Goal: Find specific page/section: Find specific page/section

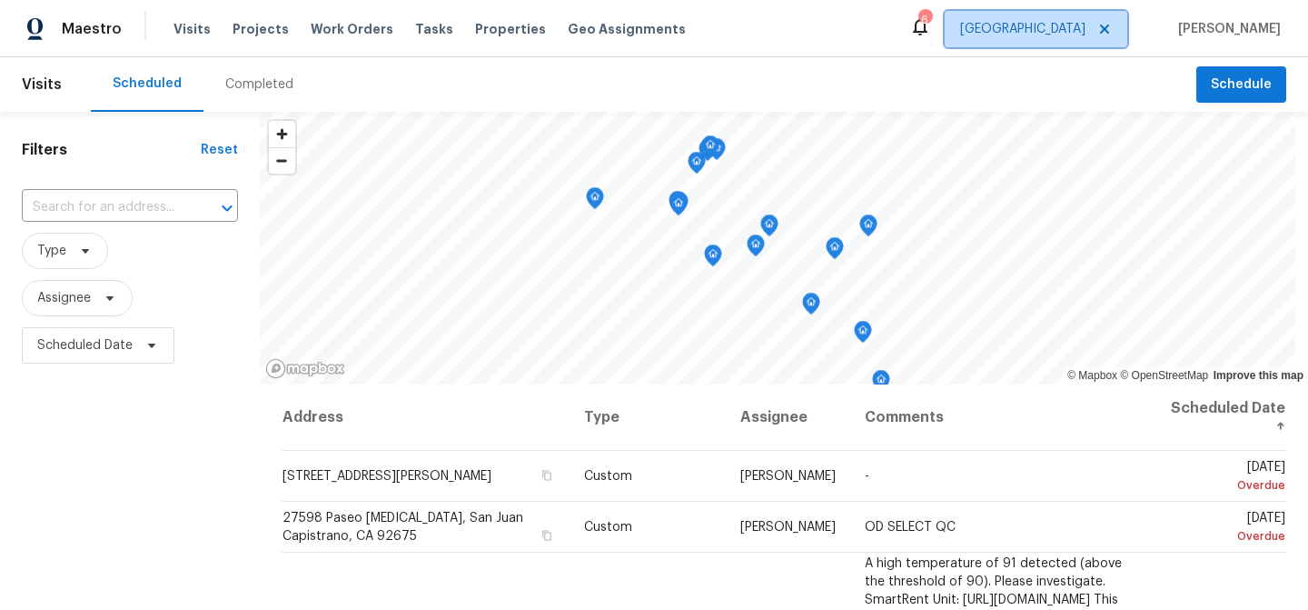
click at [1060, 45] on span "[GEOGRAPHIC_DATA]" at bounding box center [1036, 29] width 183 height 36
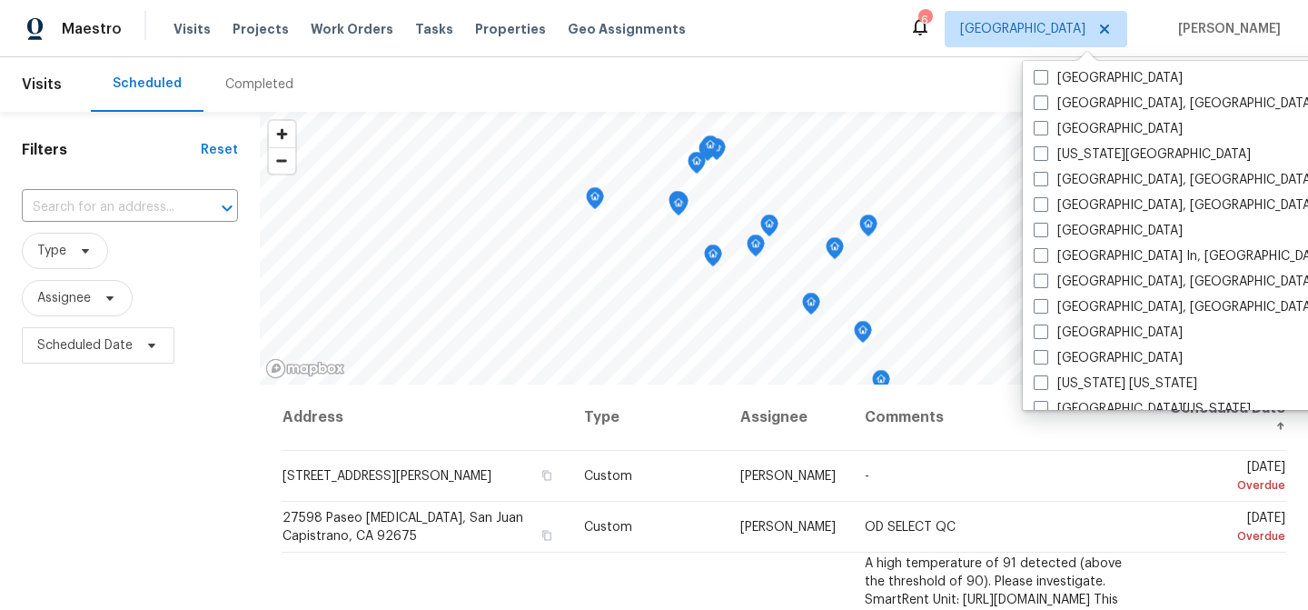
scroll to position [1218, 0]
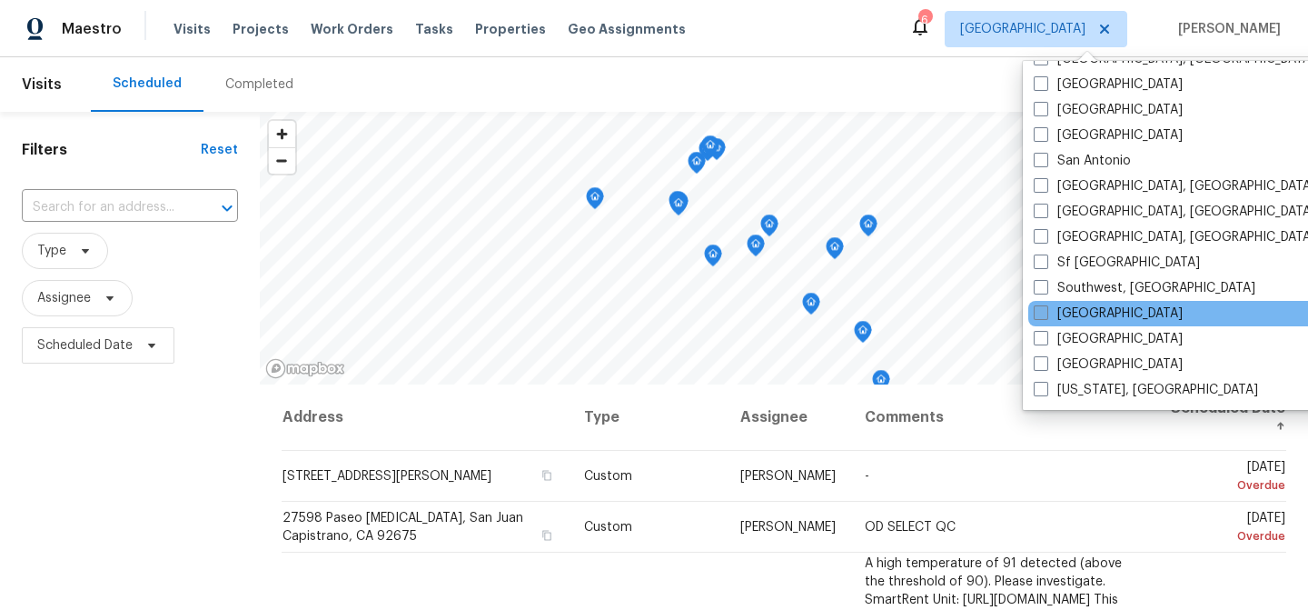
click at [1097, 310] on label "[GEOGRAPHIC_DATA]" at bounding box center [1108, 313] width 149 height 18
click at [1046, 310] on input "[GEOGRAPHIC_DATA]" at bounding box center [1040, 310] width 12 height 12
checkbox input "true"
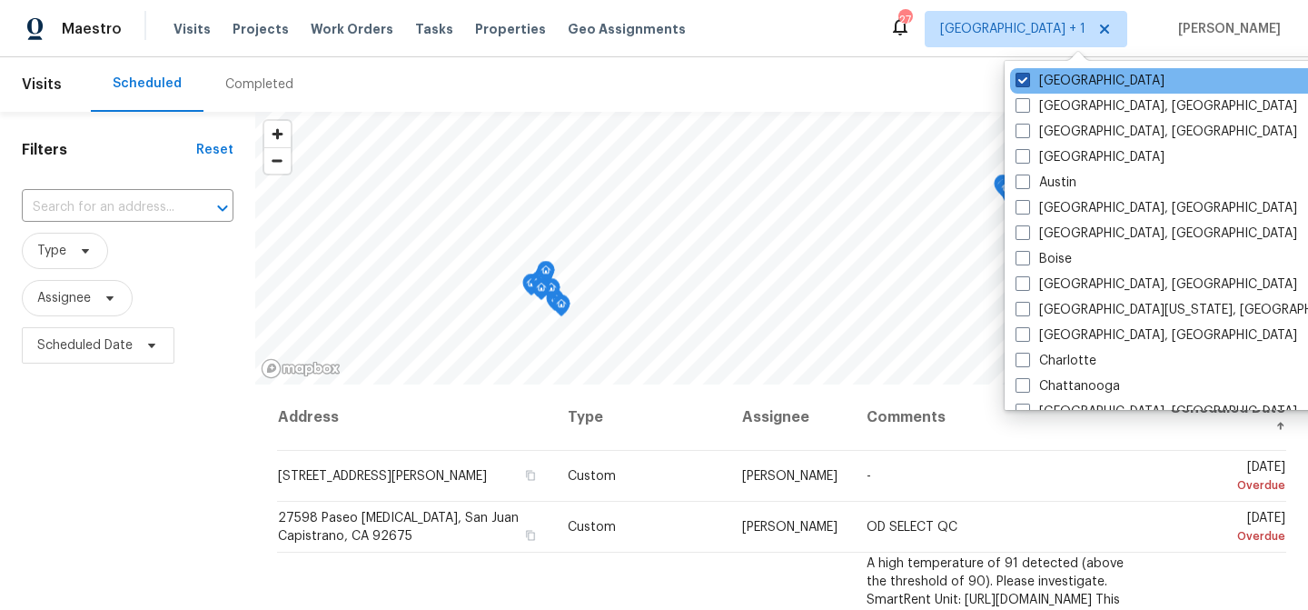
click at [1071, 84] on label "[GEOGRAPHIC_DATA]" at bounding box center [1090, 81] width 149 height 18
click at [1028, 84] on input "[GEOGRAPHIC_DATA]" at bounding box center [1022, 78] width 12 height 12
checkbox input "false"
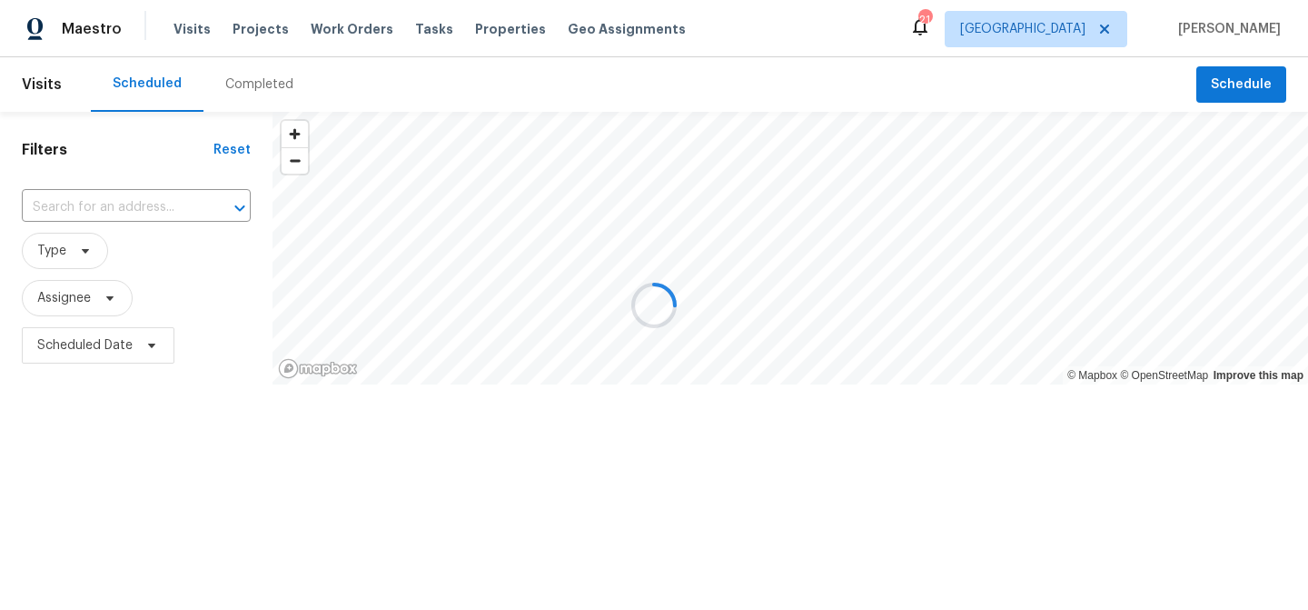
click at [907, 67] on div at bounding box center [654, 305] width 1308 height 610
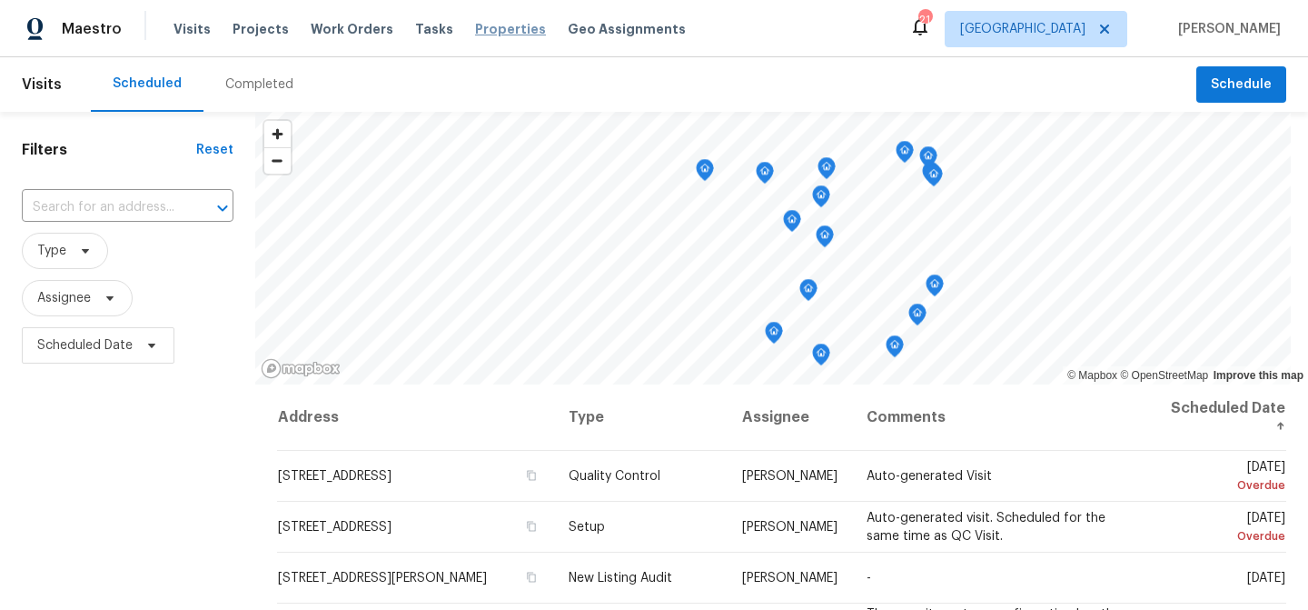
click at [475, 35] on span "Properties" at bounding box center [510, 29] width 71 height 18
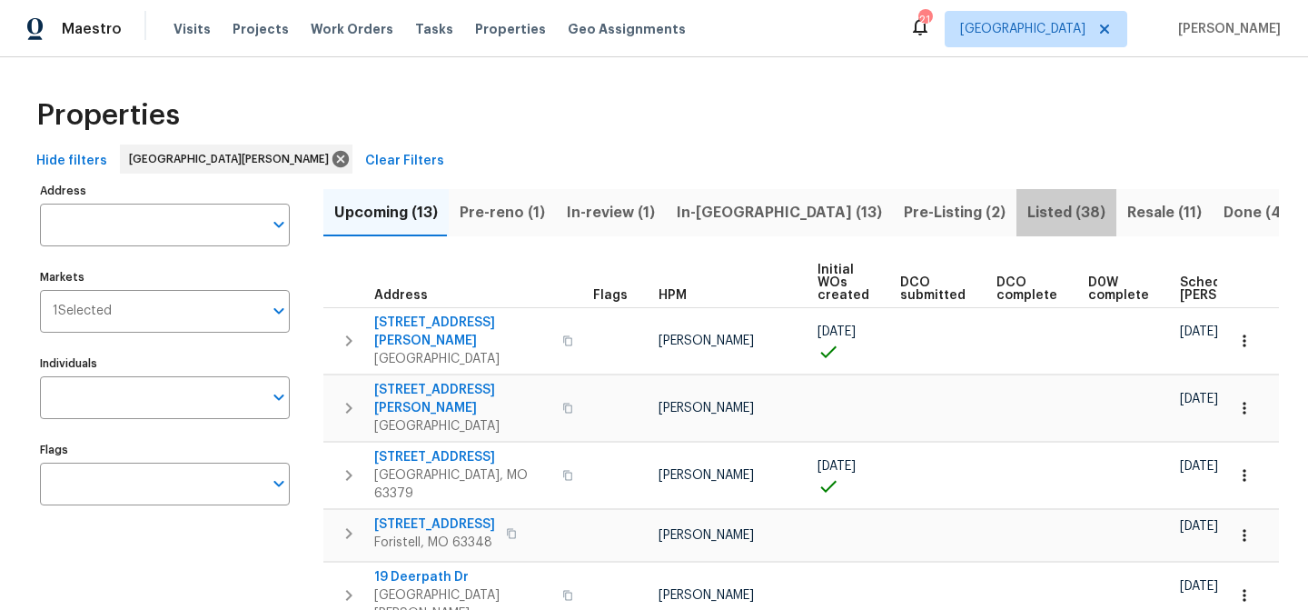
click at [1028, 214] on span "Listed (38)" at bounding box center [1067, 212] width 78 height 25
